Goal: Navigation & Orientation: Find specific page/section

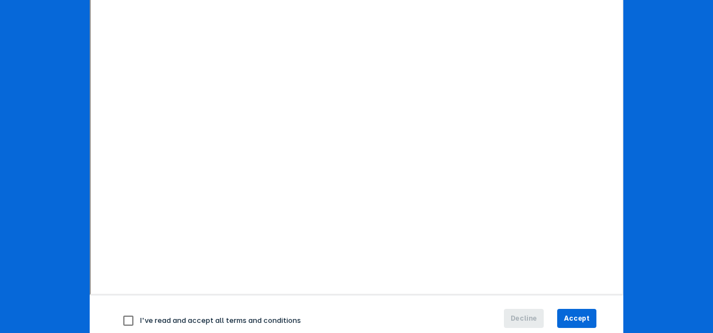
scroll to position [200, 0]
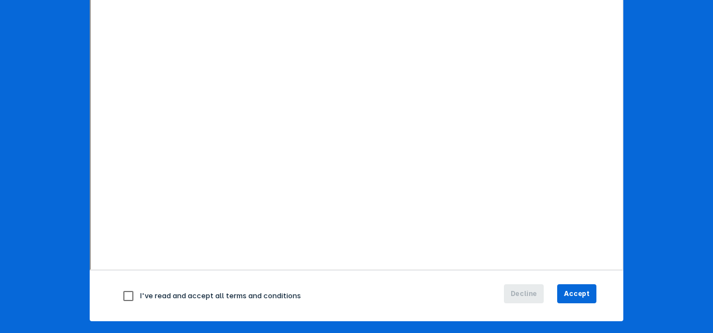
click at [123, 296] on input "checkbox" at bounding box center [129, 296] width 24 height 24
checkbox input "true"
click at [578, 294] on span "Accept" at bounding box center [577, 294] width 26 height 10
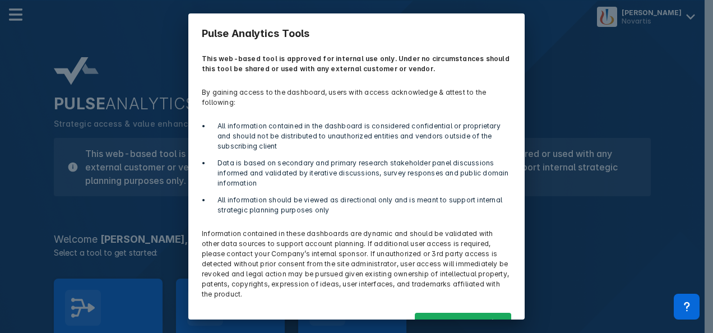
scroll to position [26, 0]
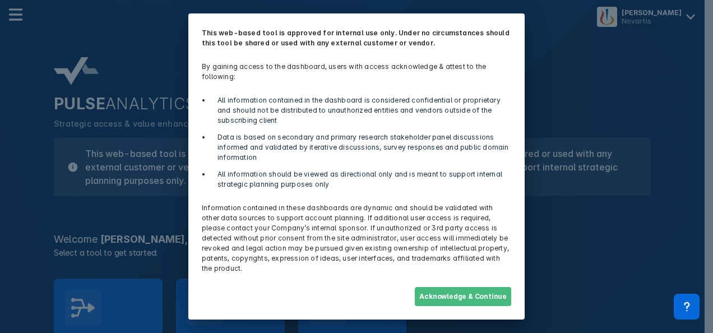
click at [483, 296] on button "Acknowledge & Continue" at bounding box center [463, 296] width 96 height 19
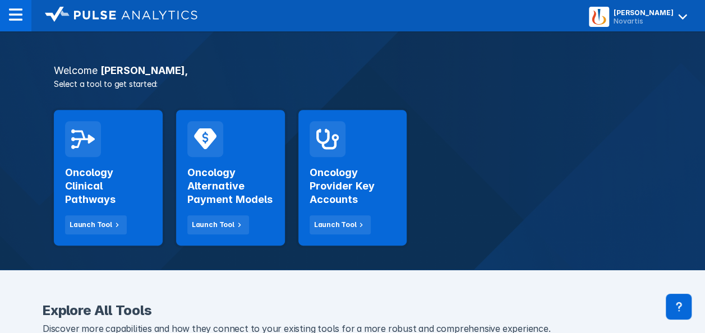
scroll to position [167, 0]
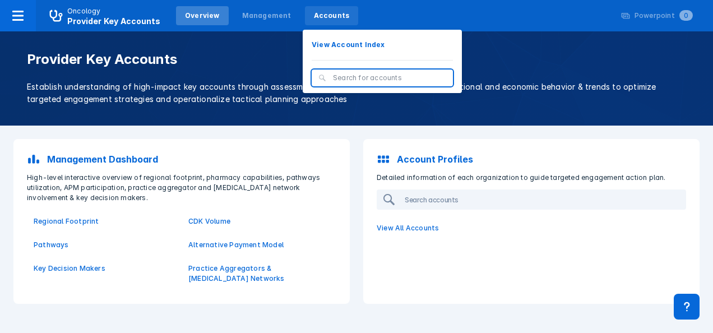
click at [322, 13] on div "Accounts" at bounding box center [332, 16] width 36 height 10
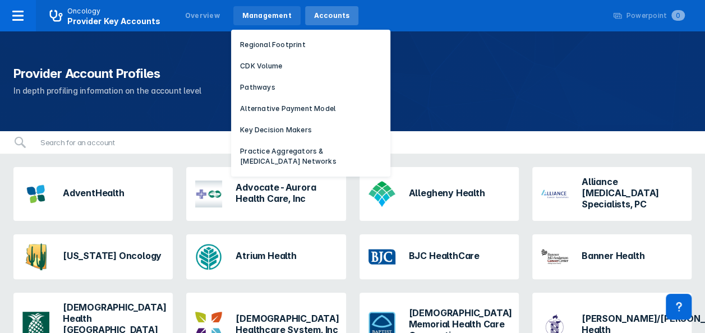
click at [249, 7] on div "Management" at bounding box center [266, 15] width 67 height 19
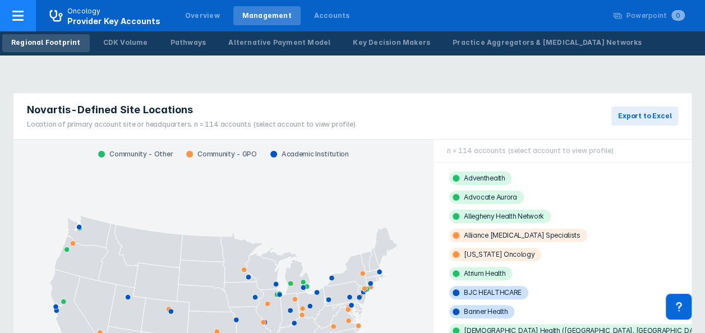
click at [16, 16] on icon at bounding box center [17, 16] width 11 height 10
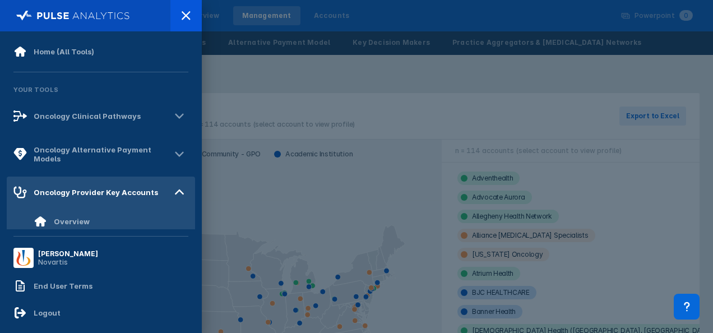
click at [231, 81] on div at bounding box center [356, 166] width 713 height 333
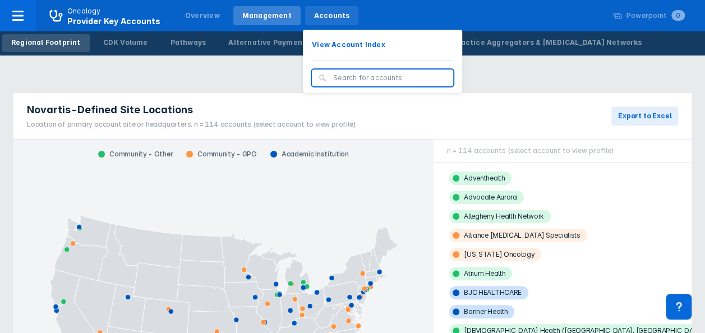
click at [314, 16] on div "Accounts" at bounding box center [332, 16] width 36 height 10
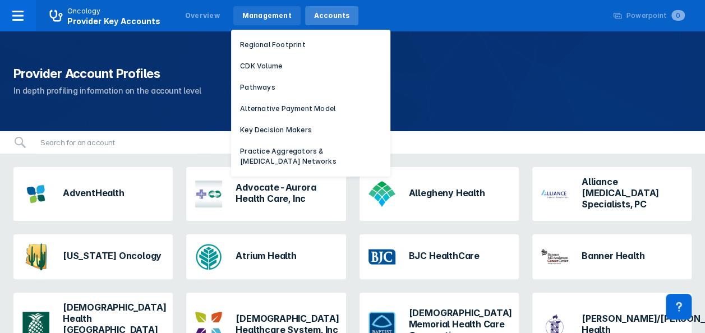
click at [260, 17] on div "Management" at bounding box center [266, 16] width 49 height 10
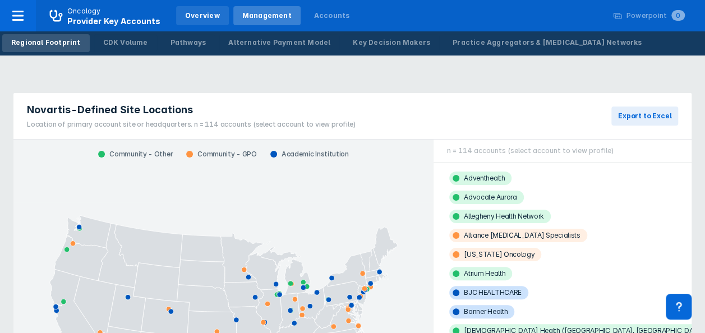
click at [194, 20] on div "Overview" at bounding box center [202, 16] width 35 height 10
